Goal: Navigation & Orientation: Find specific page/section

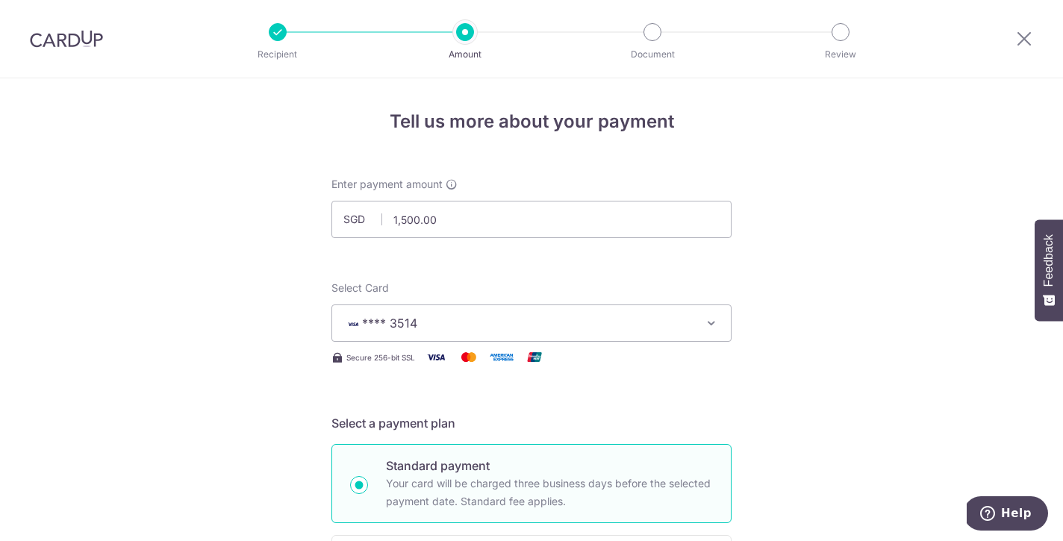
scroll to position [807, 0]
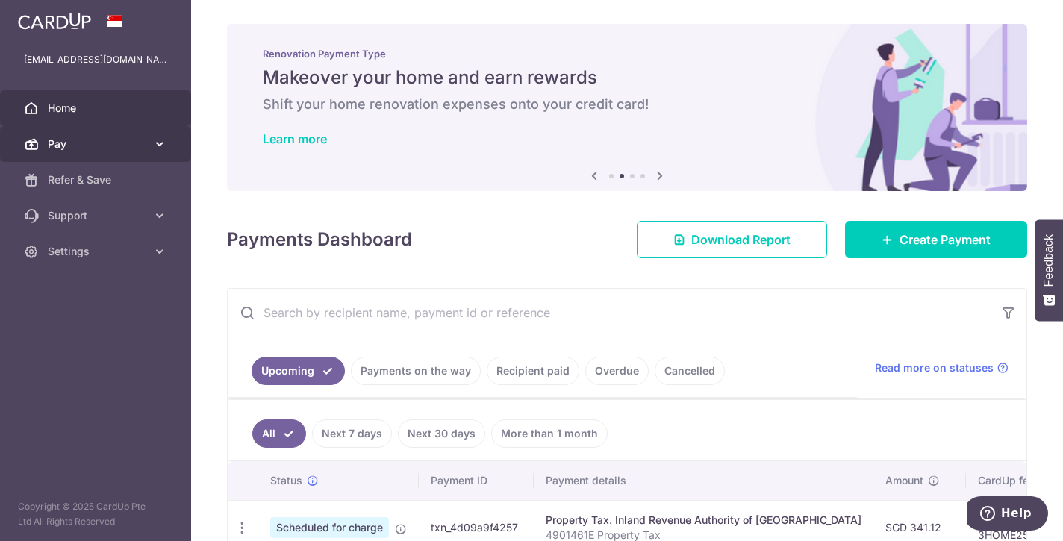
click at [164, 145] on icon at bounding box center [159, 144] width 15 height 15
click at [594, 176] on icon at bounding box center [595, 176] width 18 height 19
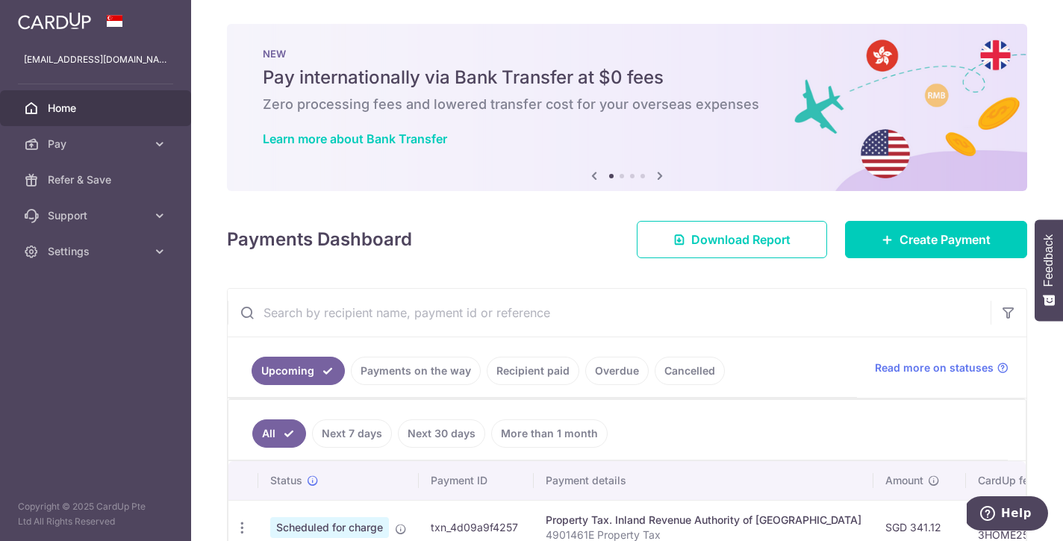
click at [656, 176] on icon at bounding box center [660, 176] width 18 height 19
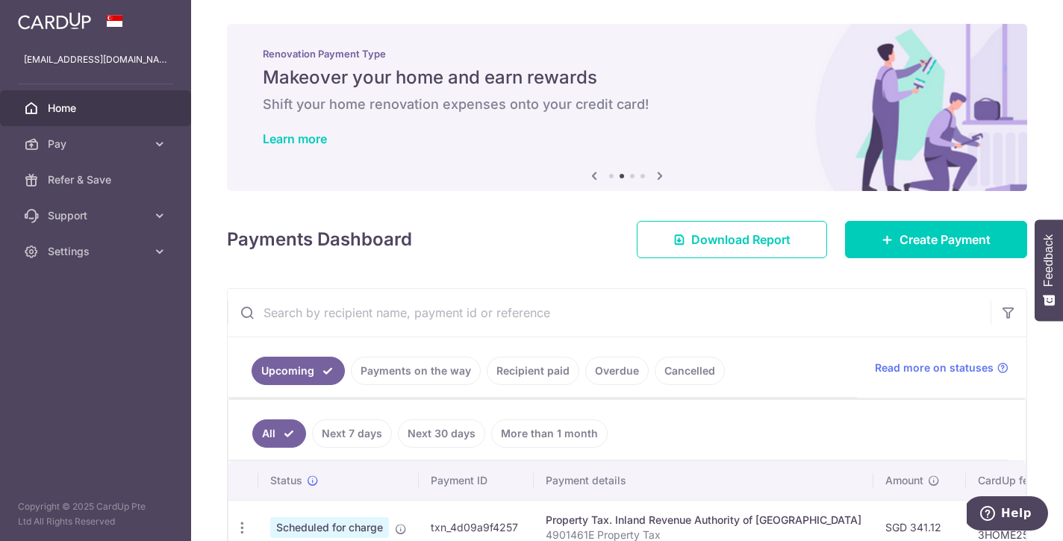
click at [656, 176] on icon at bounding box center [660, 176] width 18 height 19
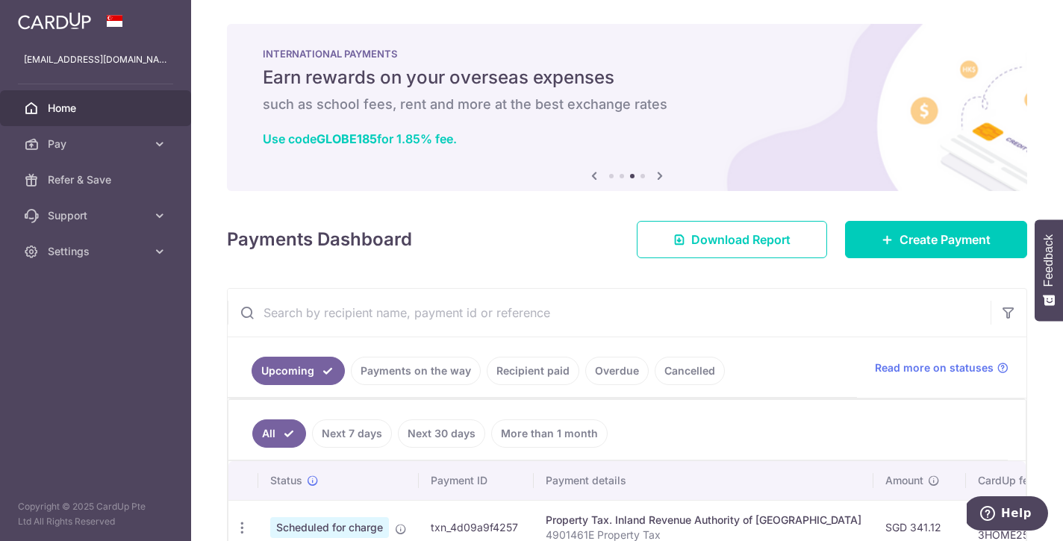
click at [656, 176] on icon at bounding box center [660, 176] width 18 height 19
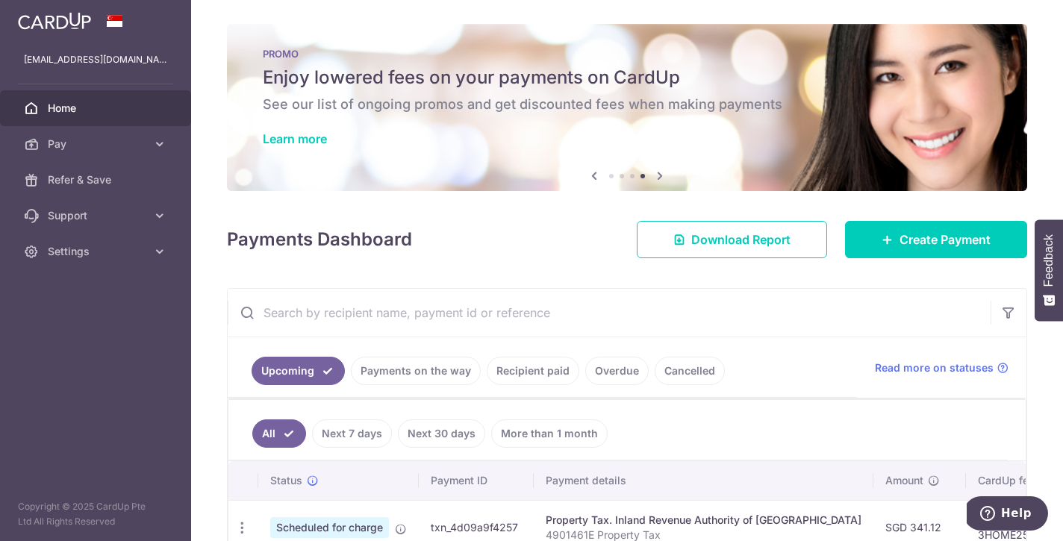
click at [656, 176] on icon at bounding box center [660, 176] width 18 height 19
